Goal: Information Seeking & Learning: Compare options

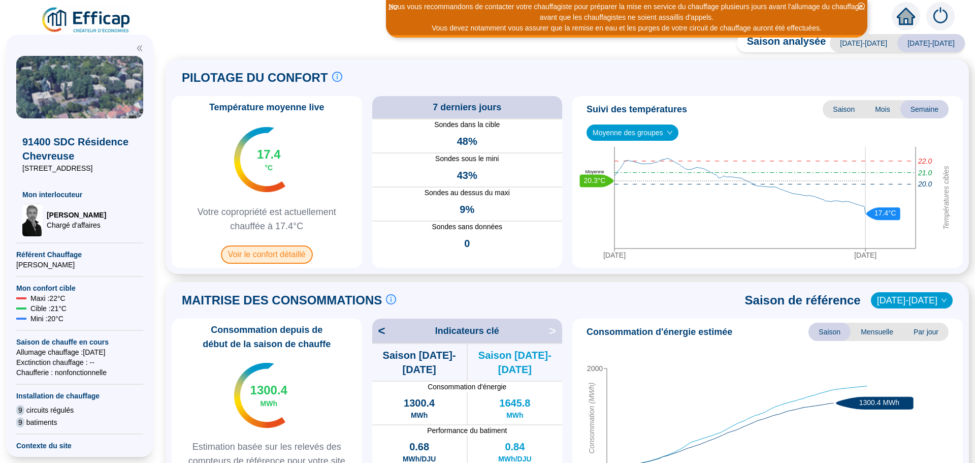
click at [266, 251] on span "Voir le confort détaillé" at bounding box center [267, 254] width 92 height 18
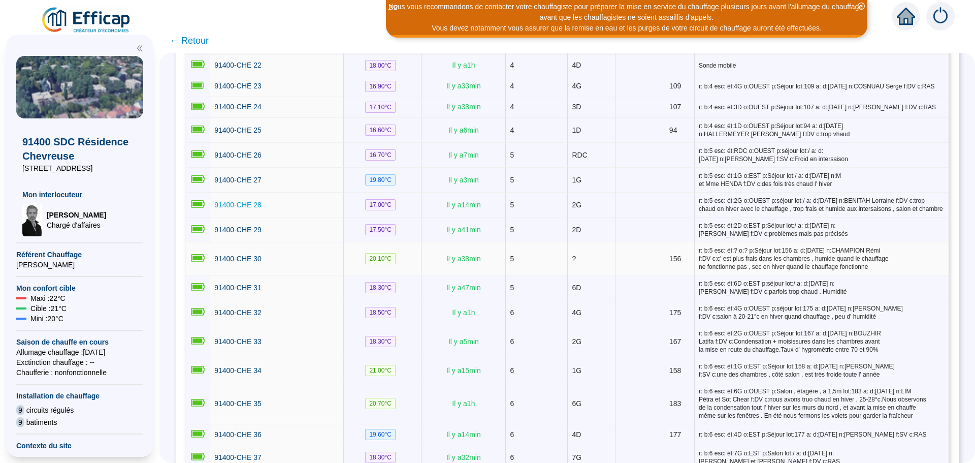
scroll to position [559, 0]
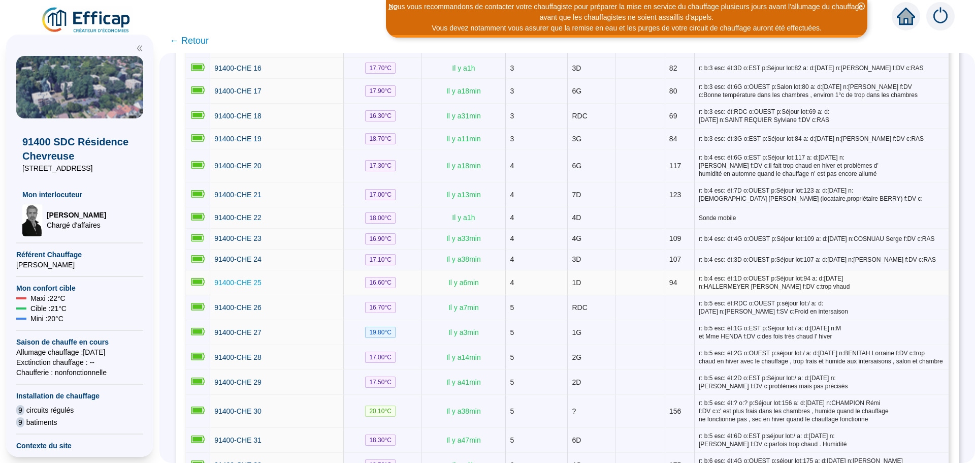
click at [248, 282] on link "91400-CHE 25" at bounding box center [237, 282] width 47 height 11
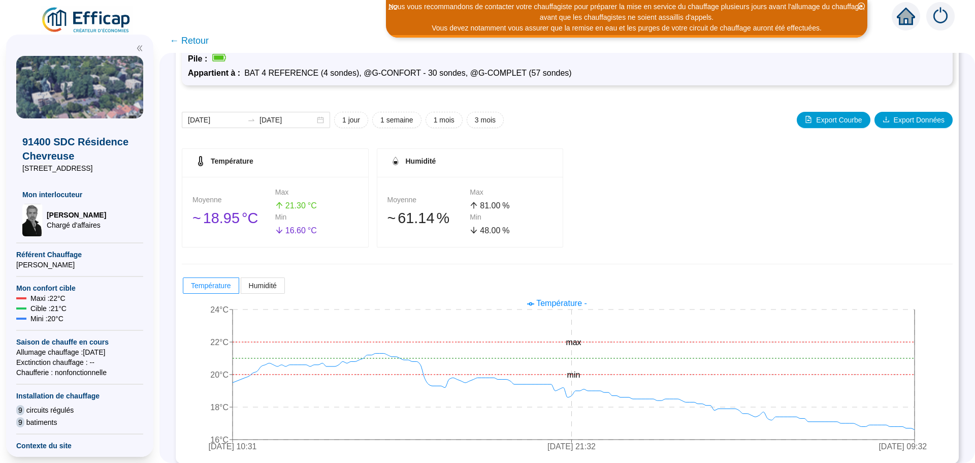
scroll to position [80, 0]
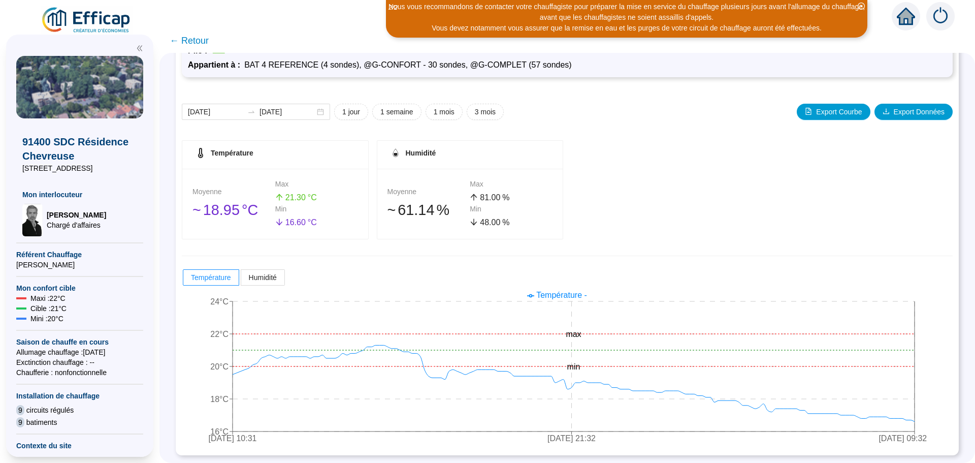
click at [195, 36] on span "← Retour" at bounding box center [189, 41] width 39 height 14
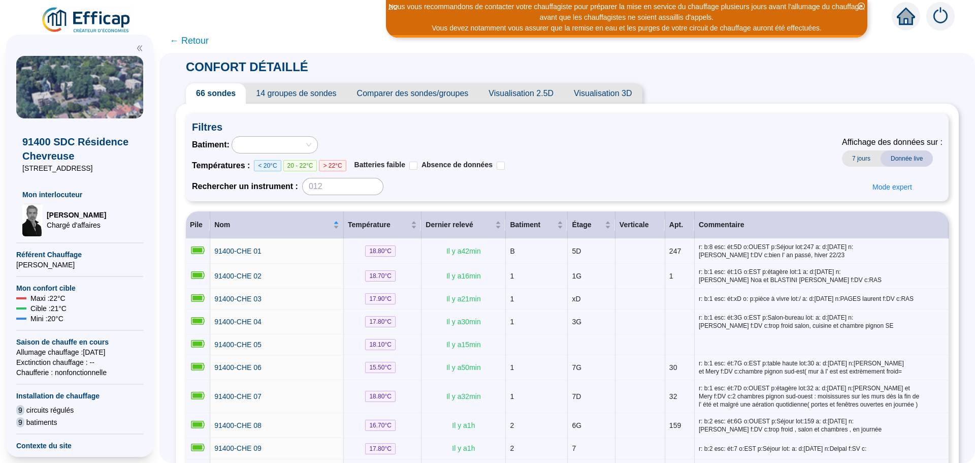
click at [417, 98] on span "Comparer des sondes/groupes" at bounding box center [413, 93] width 132 height 20
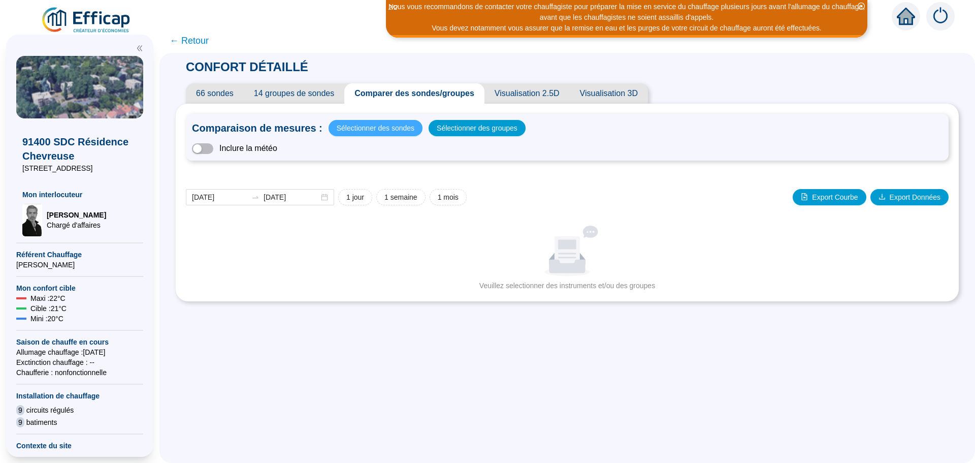
click at [372, 132] on span "Sélectionner des sondes" at bounding box center [376, 128] width 78 height 14
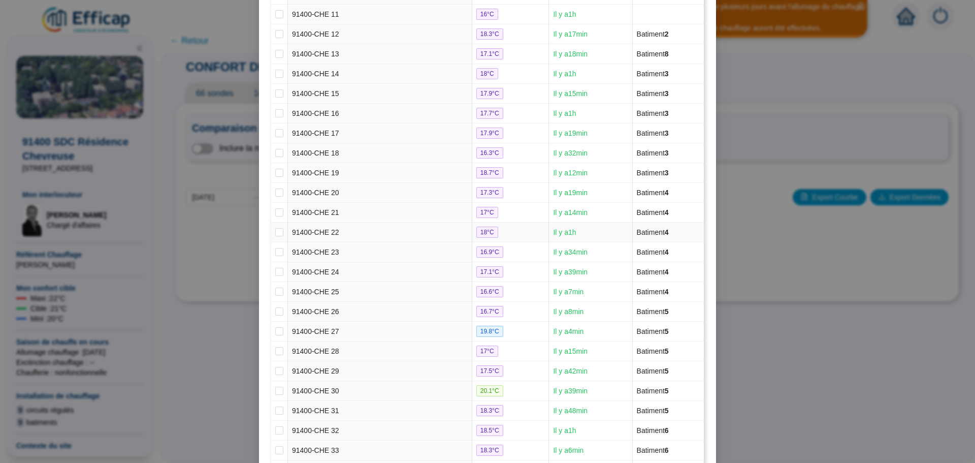
scroll to position [355, 0]
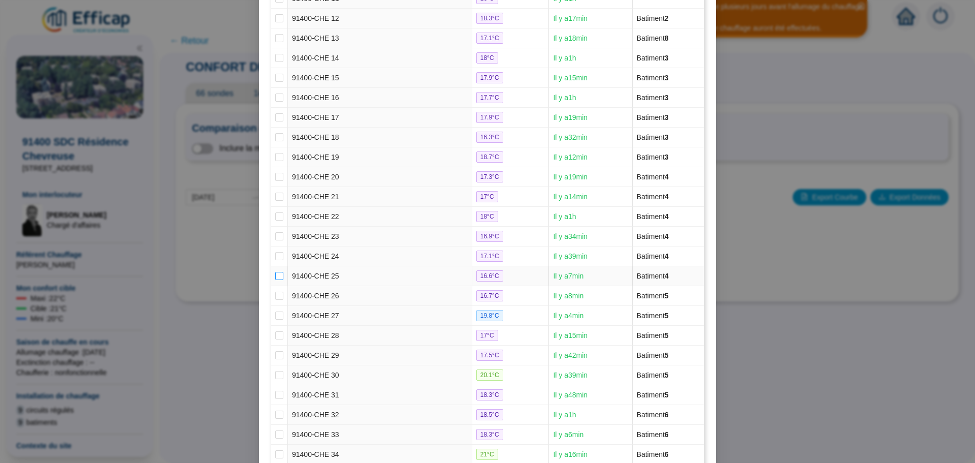
click at [275, 274] on input "checkbox" at bounding box center [279, 276] width 8 height 8
checkbox input "true"
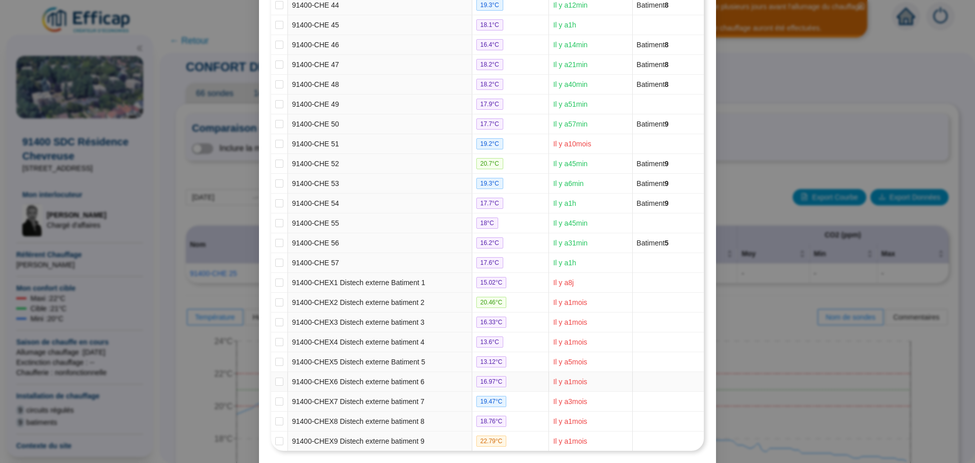
scroll to position [1040, 0]
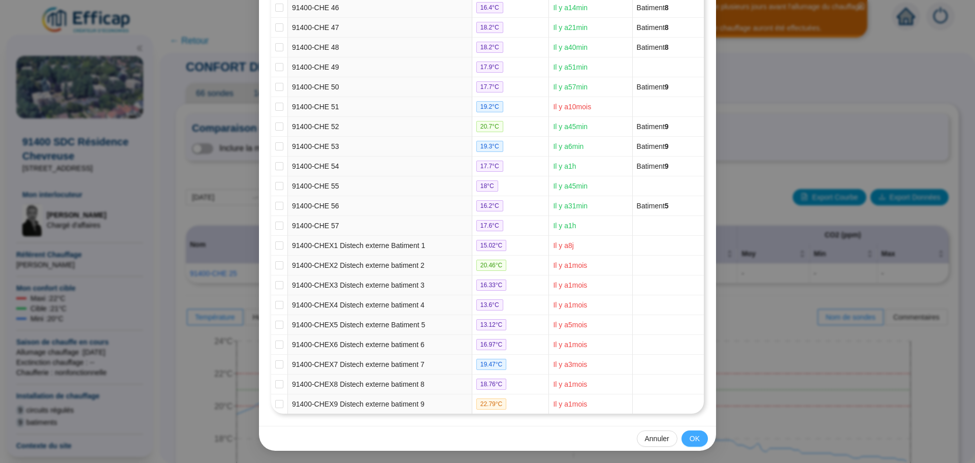
click at [690, 441] on span "OK" at bounding box center [695, 438] width 10 height 11
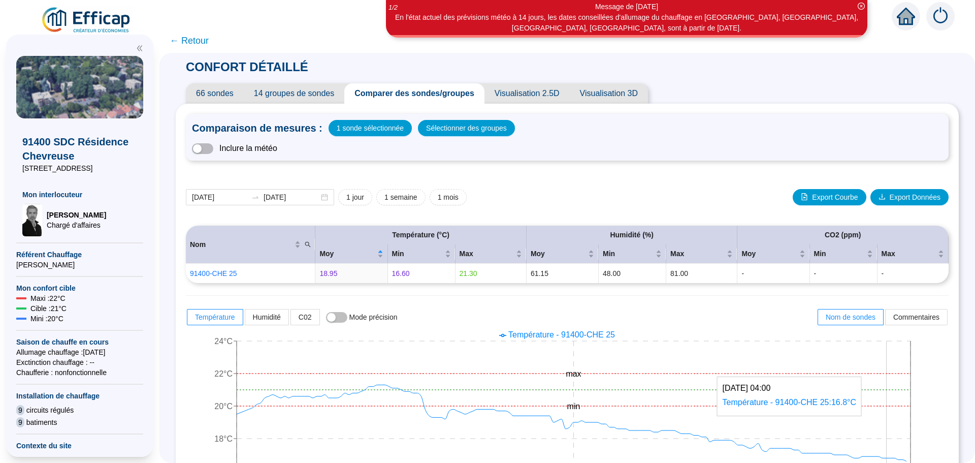
scroll to position [102, 0]
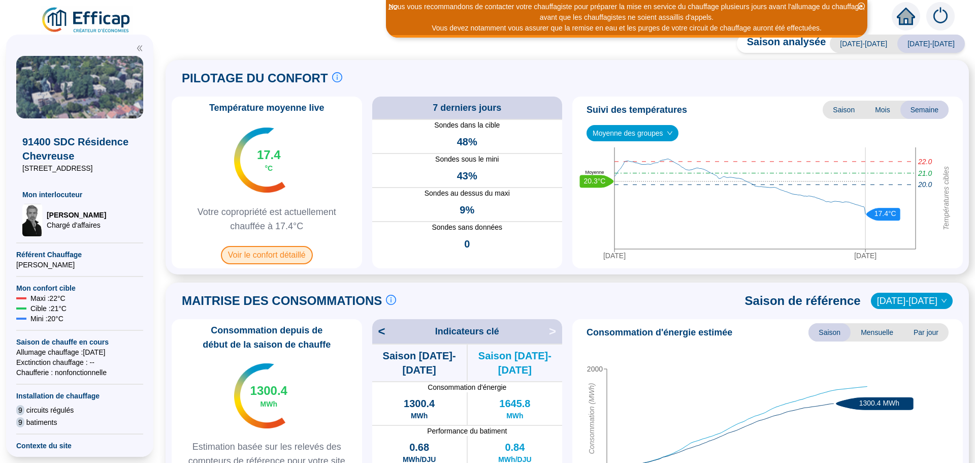
click at [280, 253] on span "Voir le confort détaillé" at bounding box center [267, 255] width 92 height 18
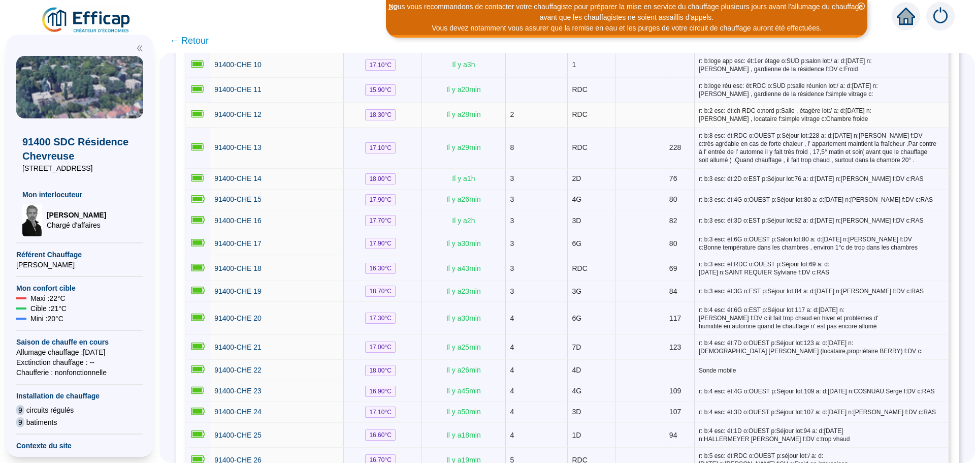
scroll to position [559, 0]
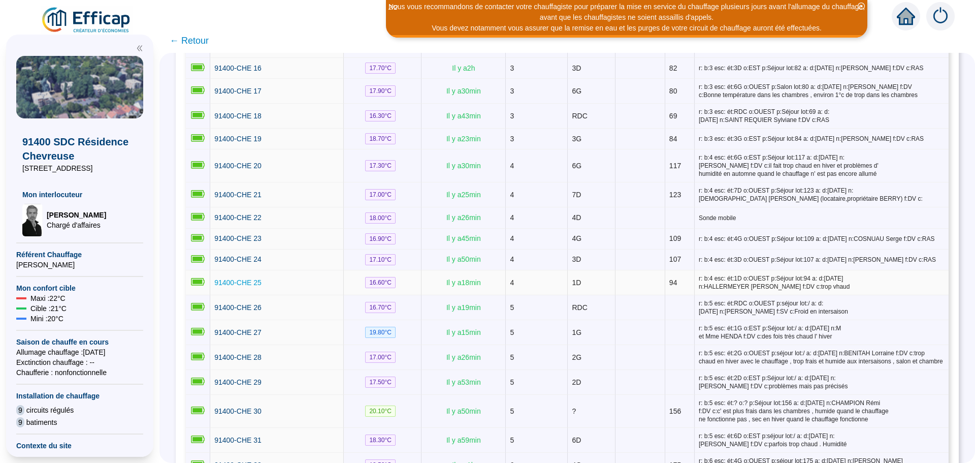
click at [262, 282] on span "91400-CHE 25" at bounding box center [237, 282] width 47 height 8
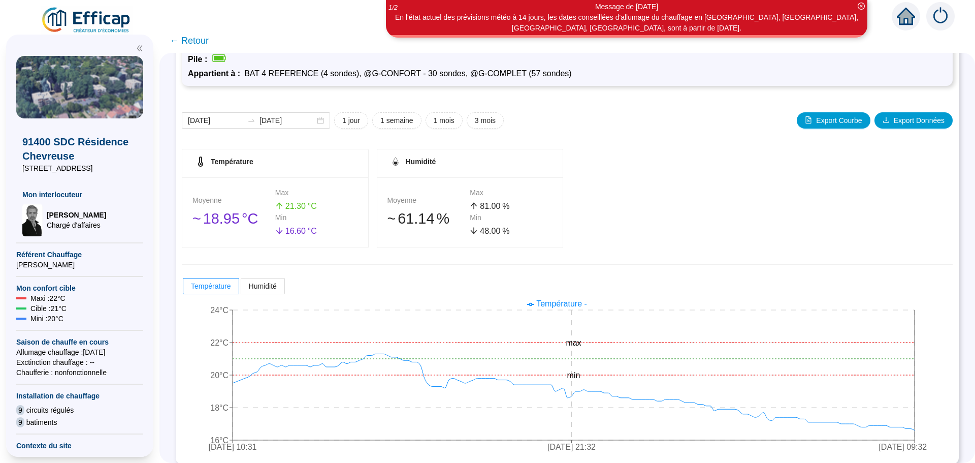
scroll to position [80, 0]
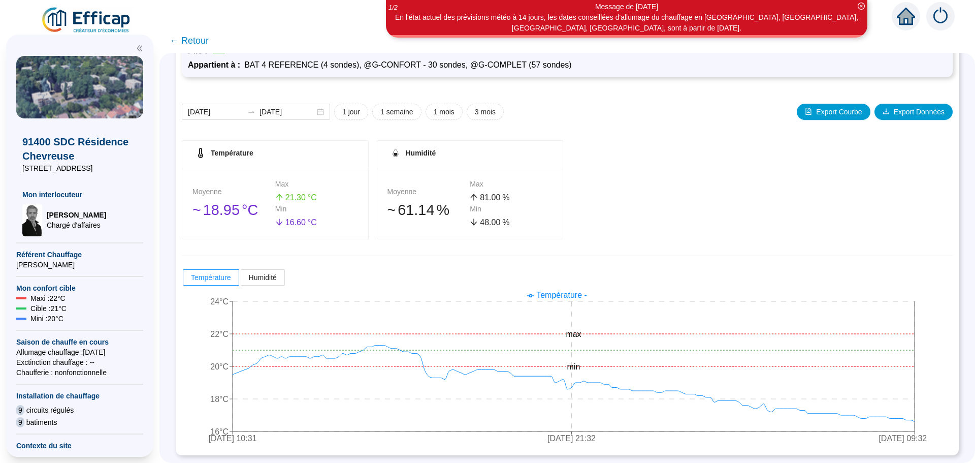
click at [205, 42] on span "← Retour" at bounding box center [189, 41] width 39 height 14
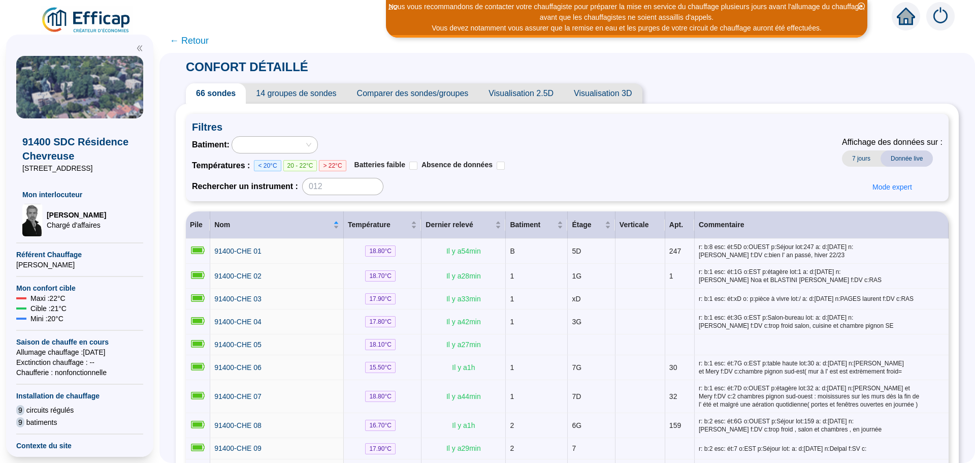
click at [401, 91] on span "Comparer des sondes/groupes" at bounding box center [413, 93] width 132 height 20
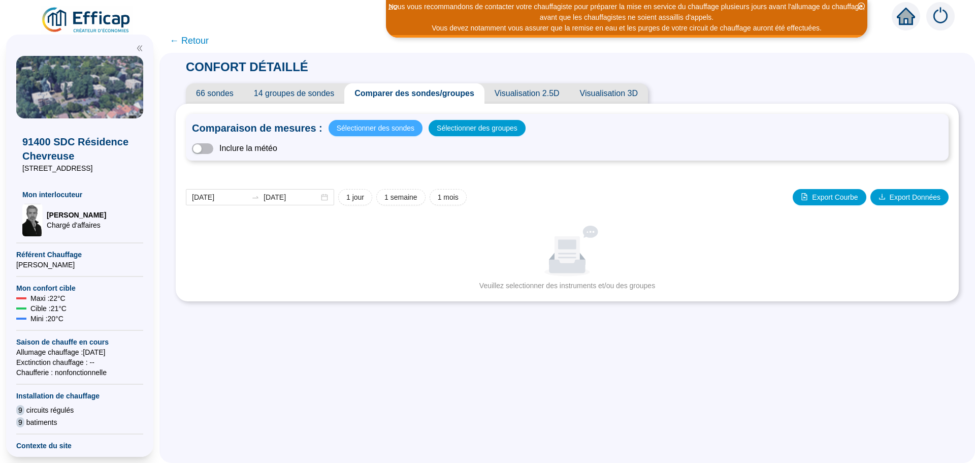
click at [413, 132] on span "Sélectionner des sondes" at bounding box center [376, 128] width 78 height 14
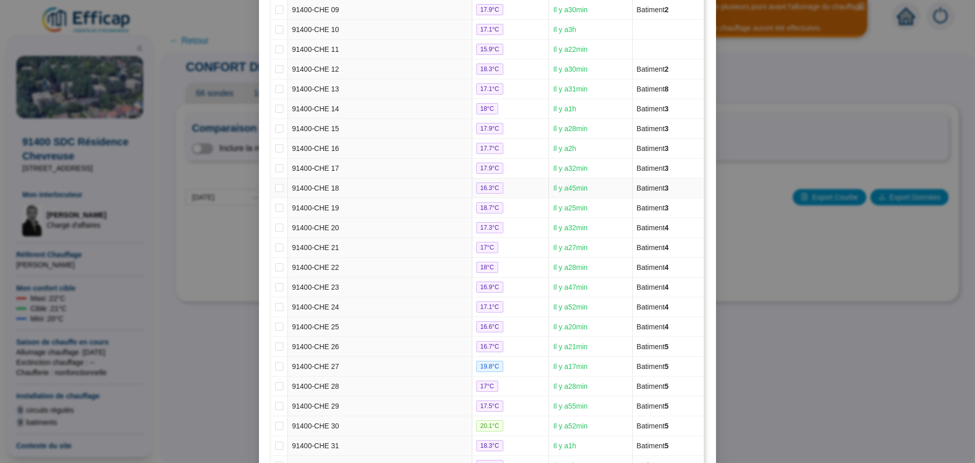
scroll to position [508, 0]
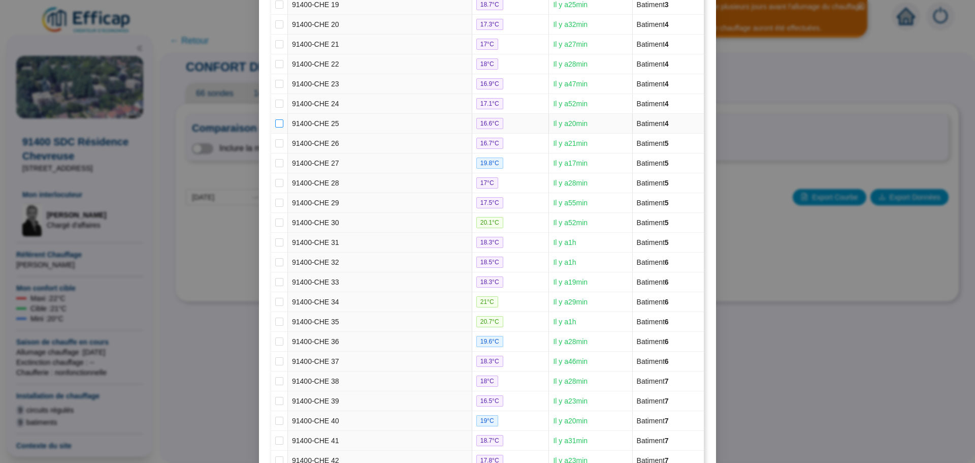
click at [276, 122] on input "checkbox" at bounding box center [279, 123] width 8 height 8
checkbox input "true"
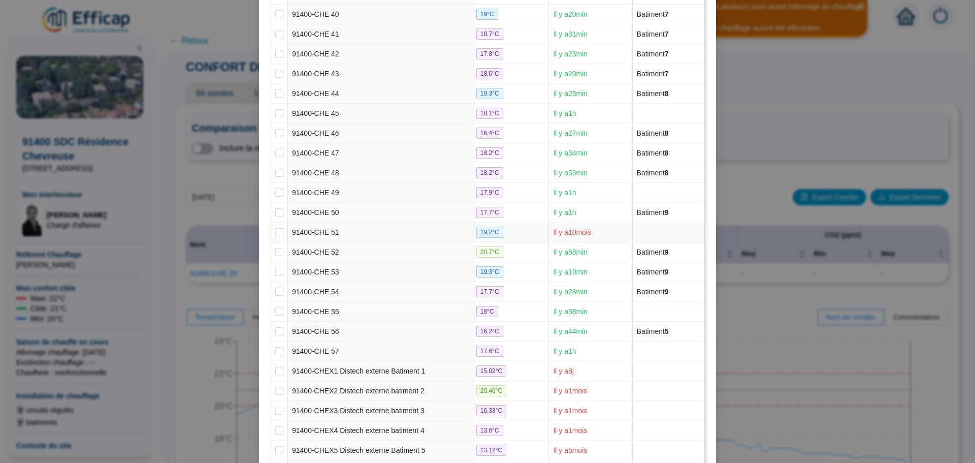
scroll to position [1040, 0]
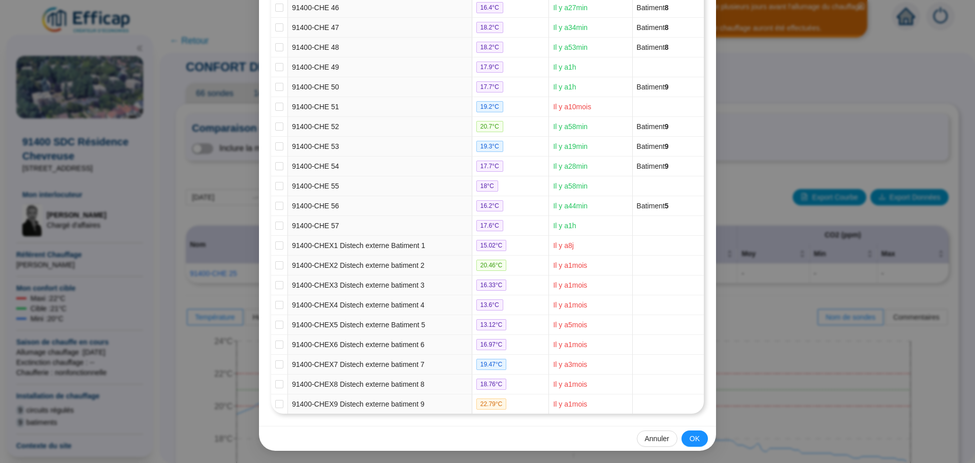
click at [690, 442] on span "OK" at bounding box center [695, 438] width 10 height 11
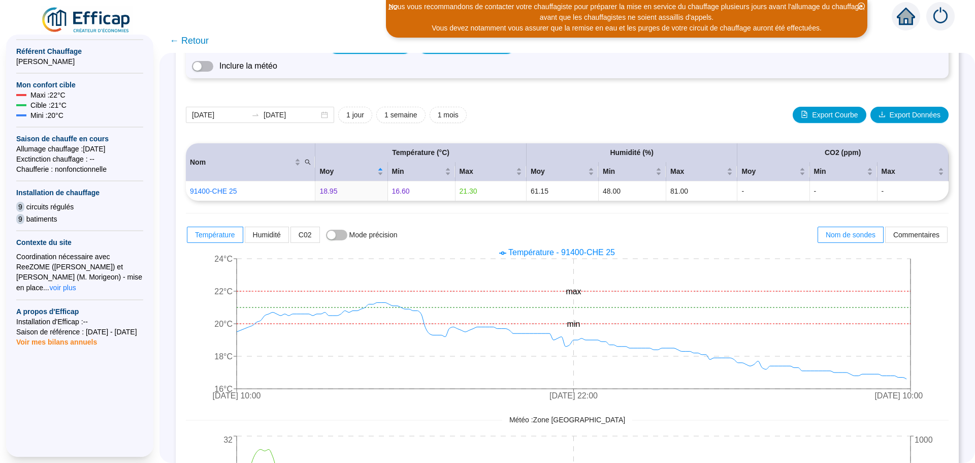
scroll to position [152, 0]
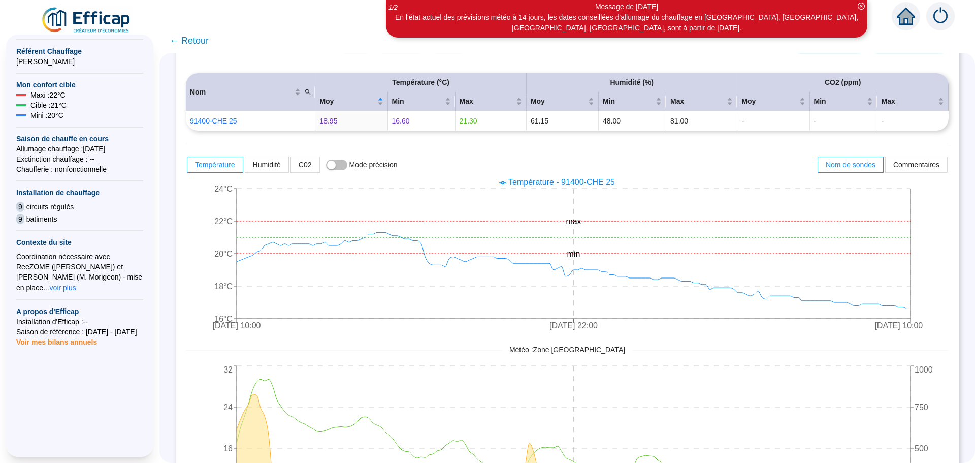
click at [208, 42] on span "← Retour" at bounding box center [189, 41] width 39 height 14
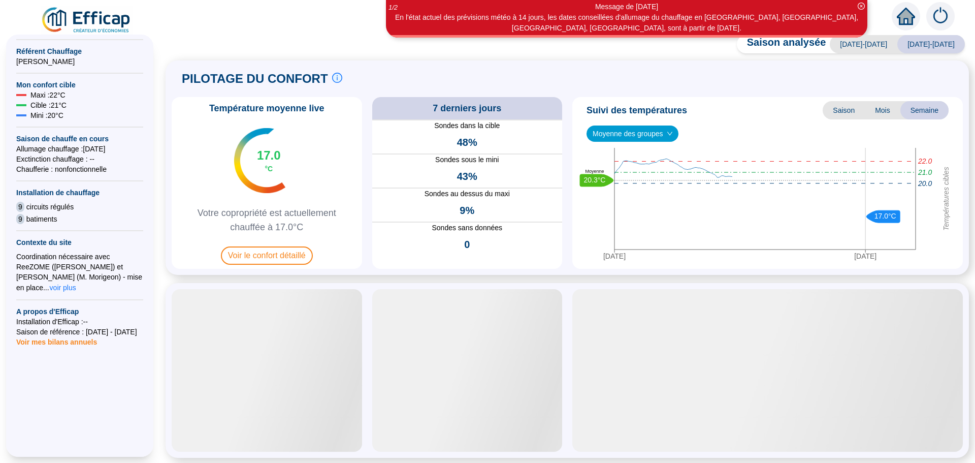
click at [259, 257] on span "Voir le confort détaillé" at bounding box center [267, 255] width 92 height 18
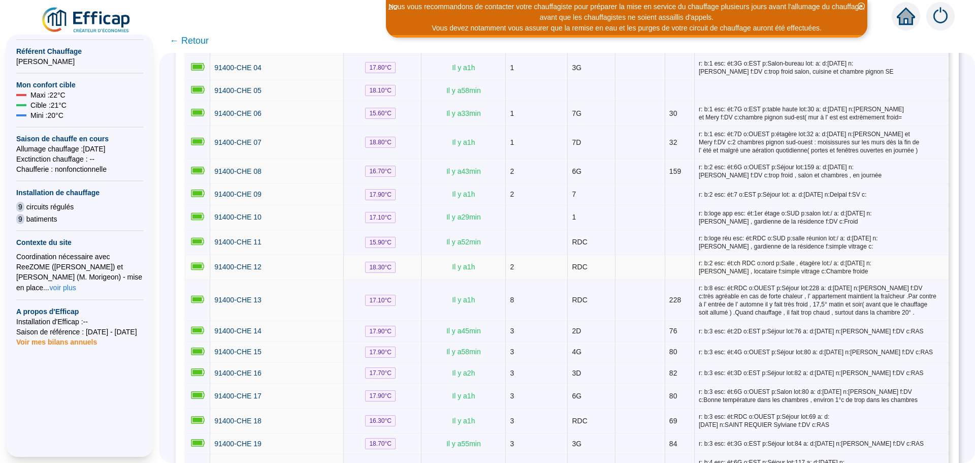
scroll to position [406, 0]
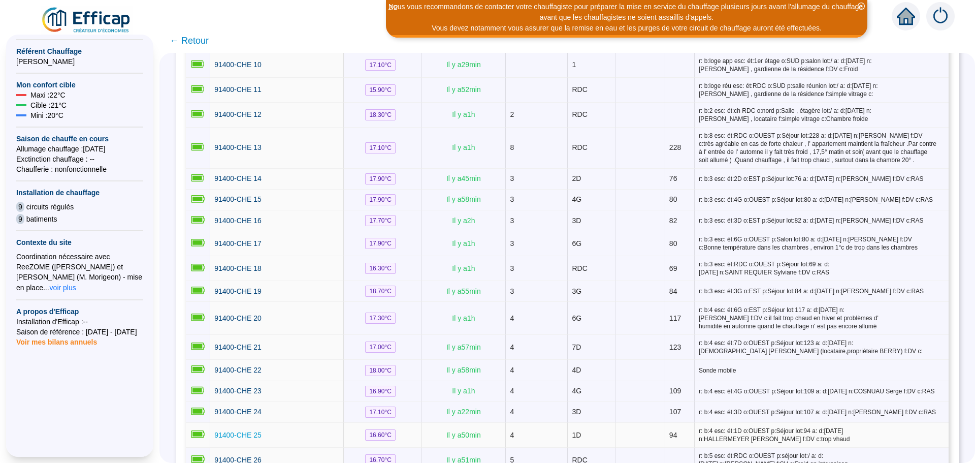
click at [229, 432] on span "91400-CHE 25" at bounding box center [237, 435] width 47 height 8
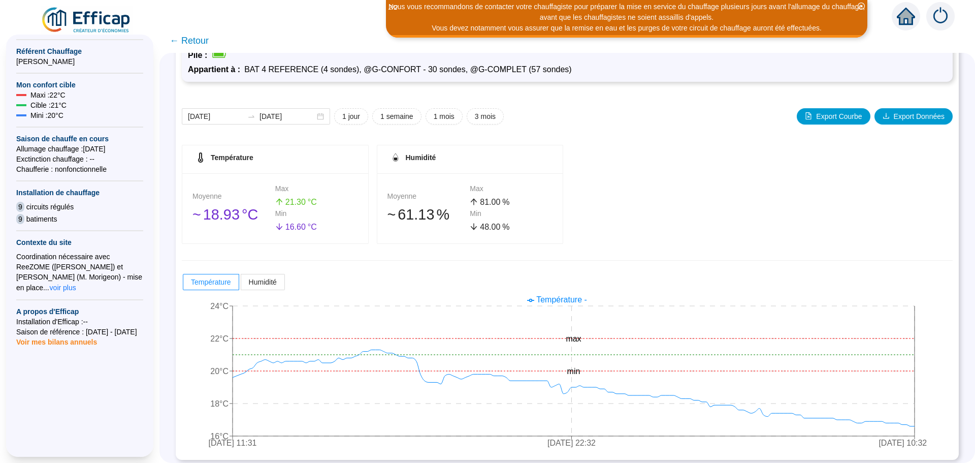
scroll to position [75, 0]
click at [200, 43] on span "← Retour" at bounding box center [189, 41] width 39 height 14
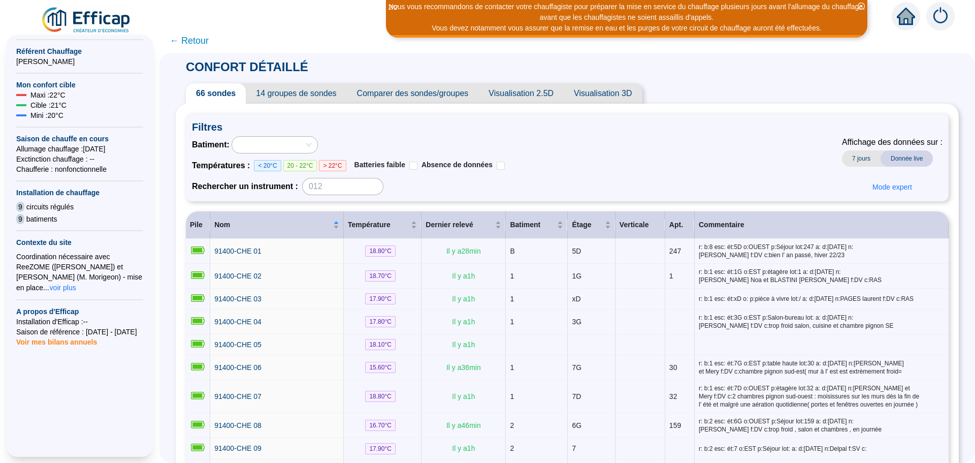
click at [420, 98] on span "Comparer des sondes/groupes" at bounding box center [413, 93] width 132 height 20
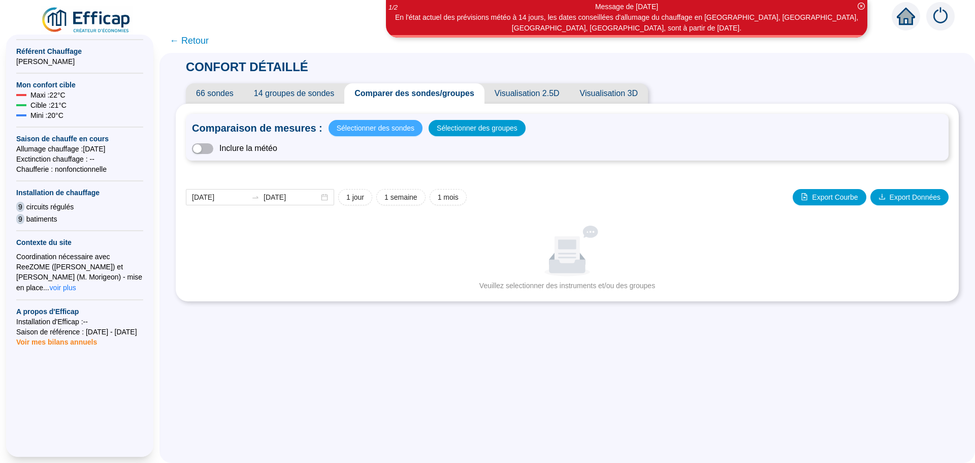
click at [396, 126] on span "Sélectionner des sondes" at bounding box center [376, 128] width 78 height 14
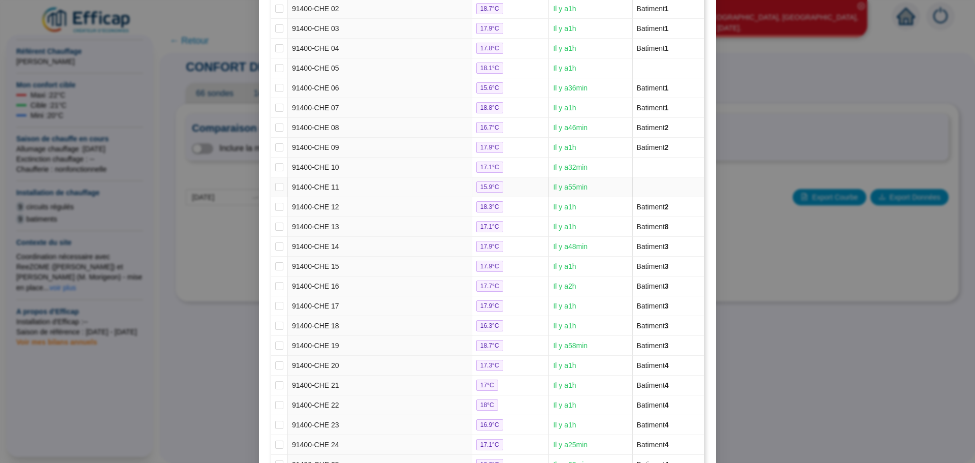
scroll to position [203, 0]
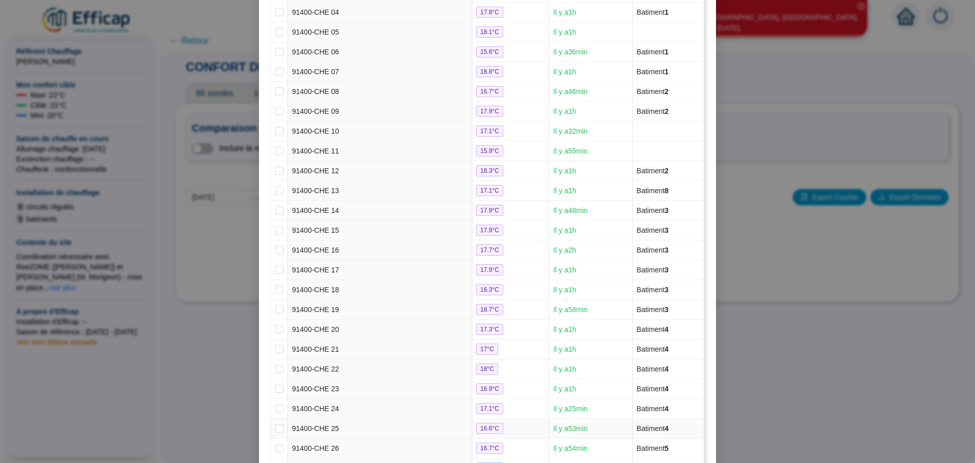
click at [324, 432] on td "91400-CHE 25" at bounding box center [380, 428] width 184 height 20
click at [278, 432] on input "checkbox" at bounding box center [279, 428] width 8 height 8
checkbox input "true"
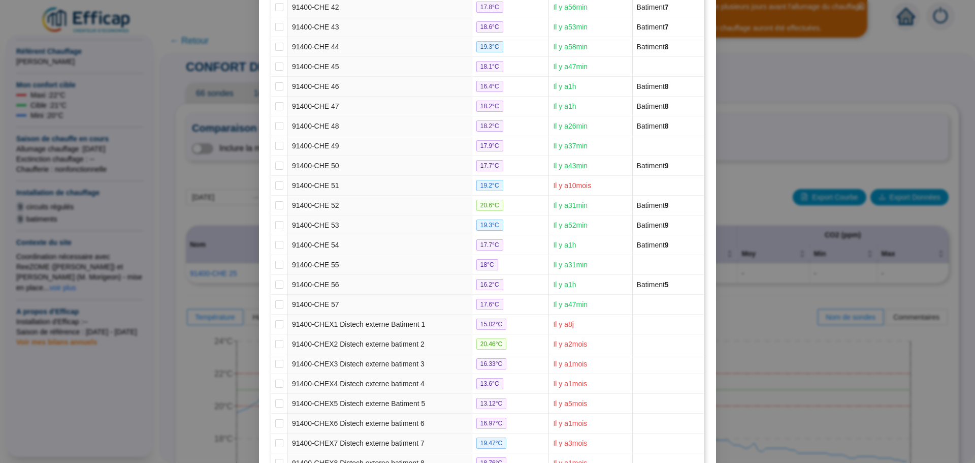
scroll to position [1040, 0]
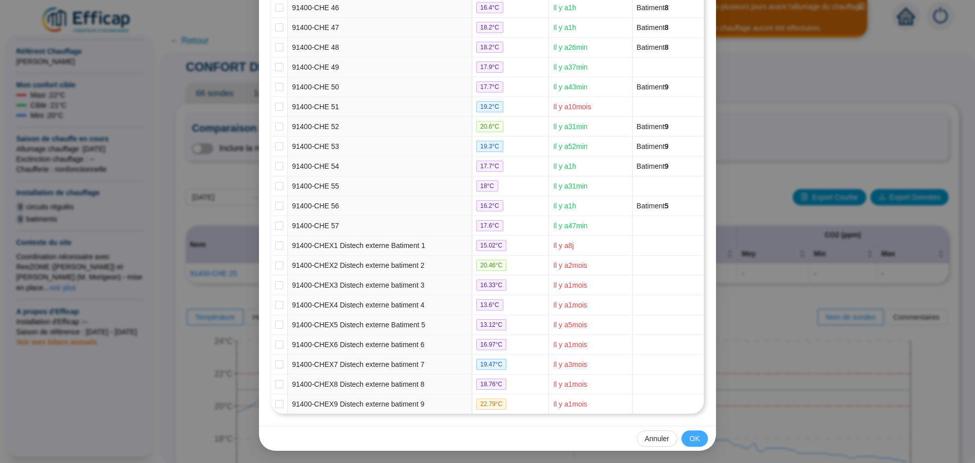
click at [692, 439] on span "OK" at bounding box center [695, 438] width 10 height 11
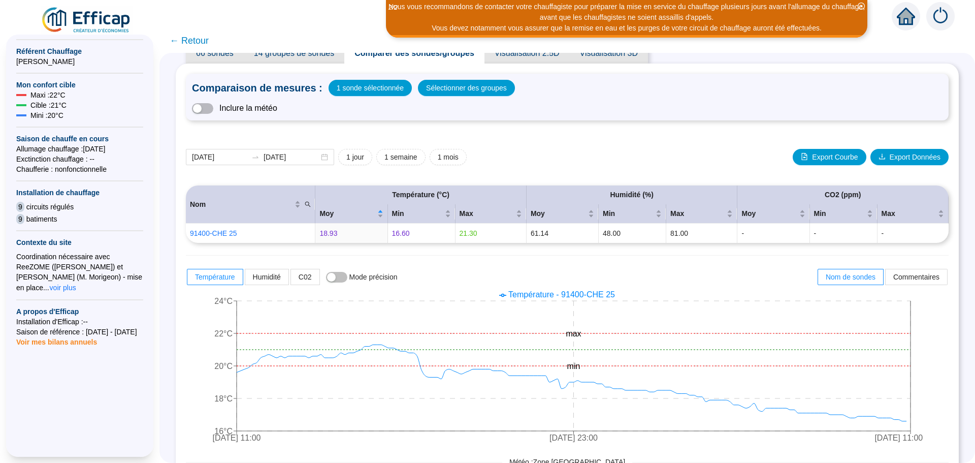
scroll to position [38, 0]
